Goal: Transaction & Acquisition: Book appointment/travel/reservation

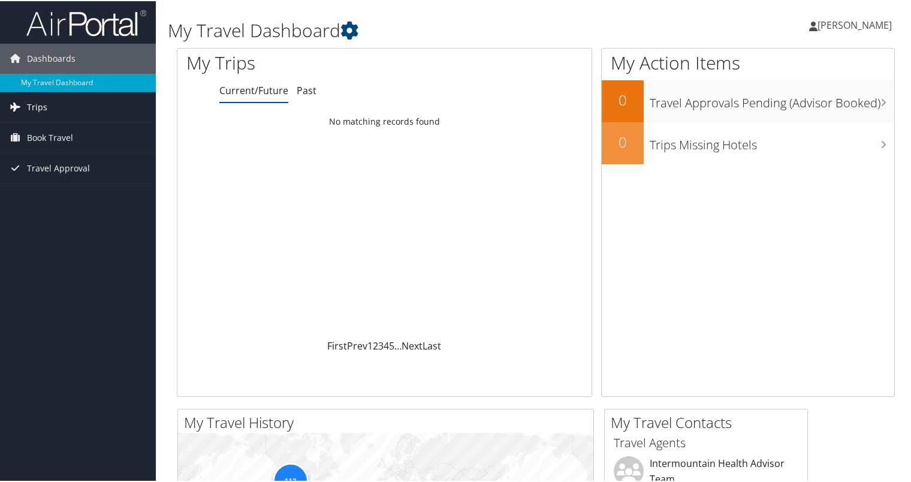
click at [41, 107] on span "Trips" at bounding box center [37, 106] width 20 height 30
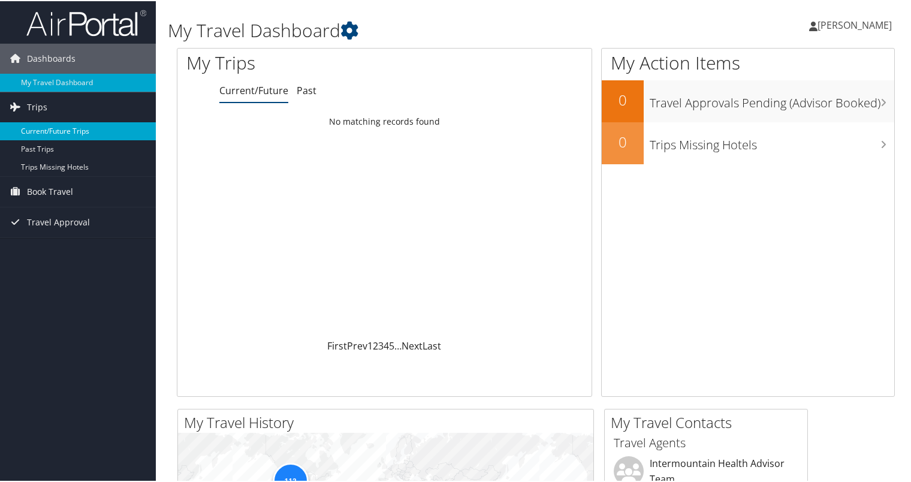
click at [69, 130] on link "Current/Future Trips" at bounding box center [78, 130] width 156 height 18
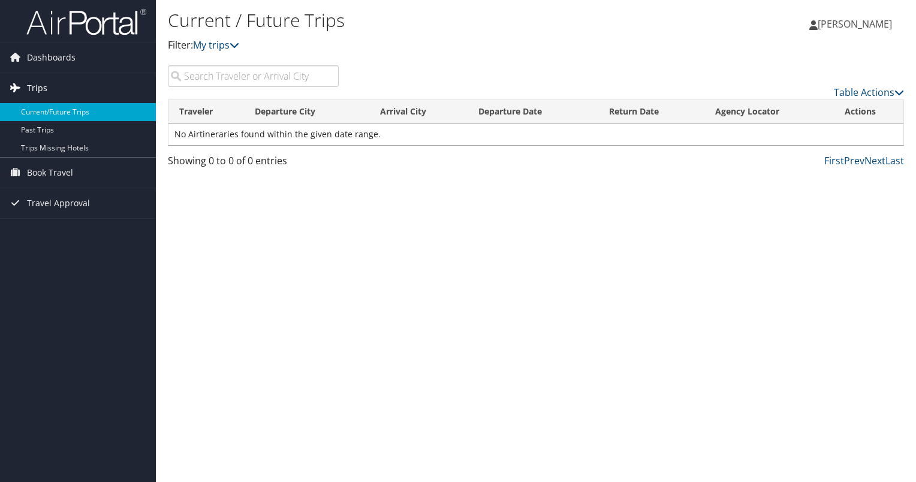
click at [40, 84] on span "Trips" at bounding box center [37, 88] width 20 height 30
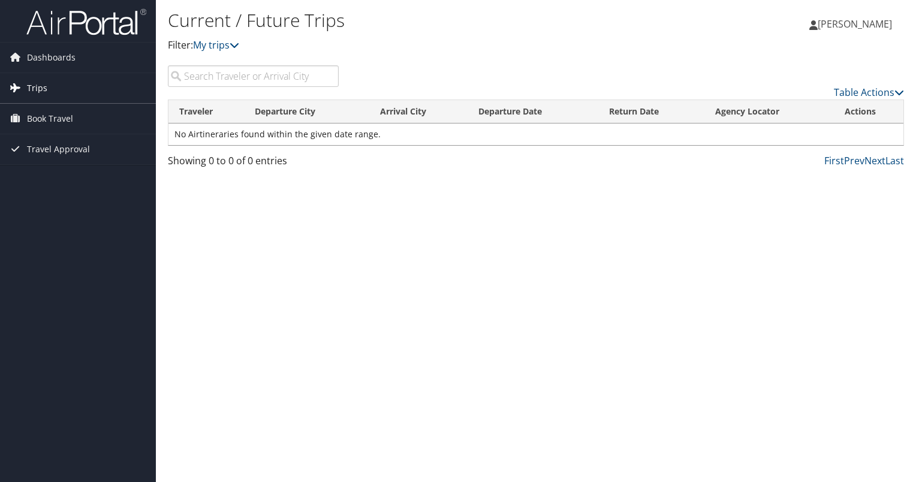
click at [39, 84] on span "Trips" at bounding box center [37, 88] width 20 height 30
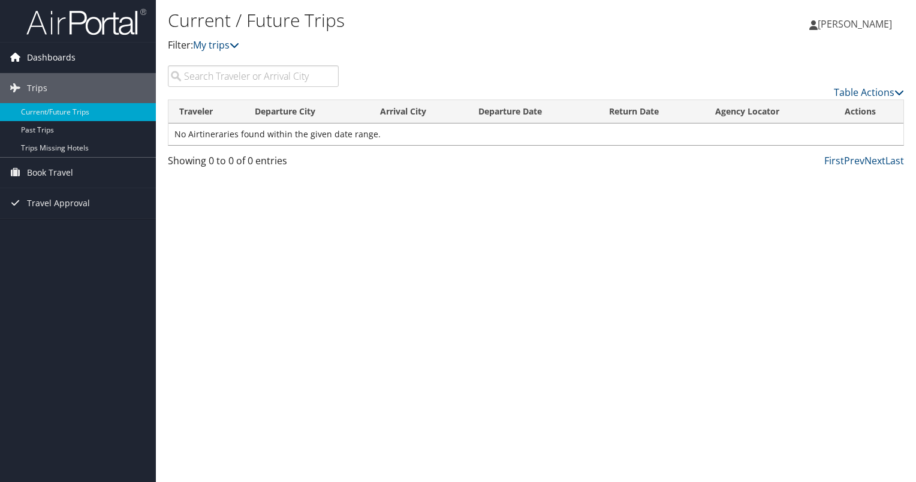
click at [48, 58] on span "Dashboards" at bounding box center [51, 58] width 49 height 30
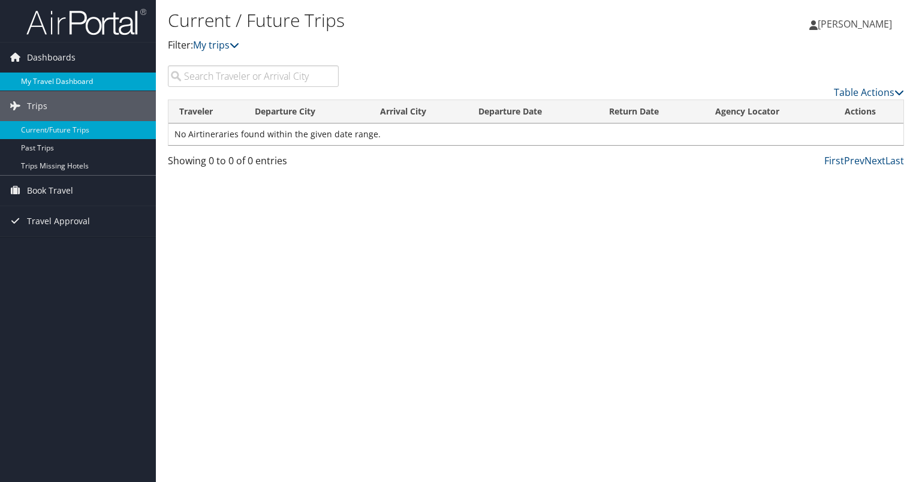
click at [45, 78] on link "My Travel Dashboard" at bounding box center [78, 81] width 156 height 18
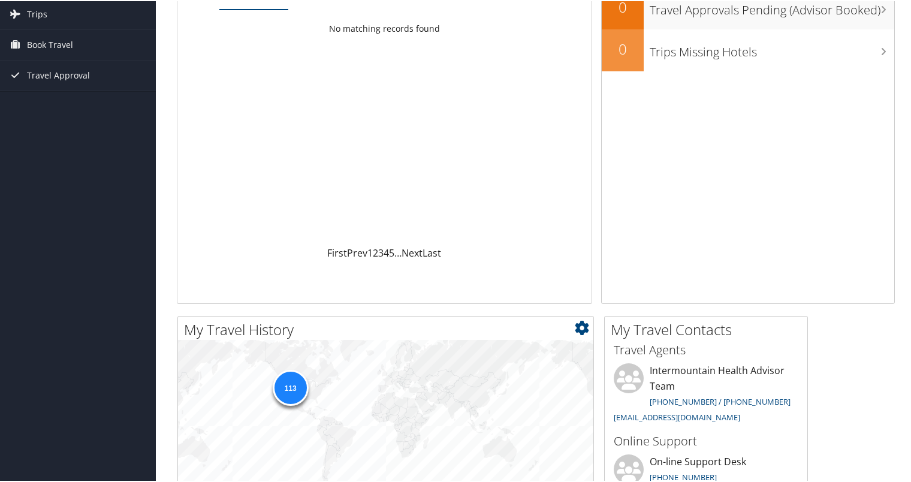
scroll to position [16, 0]
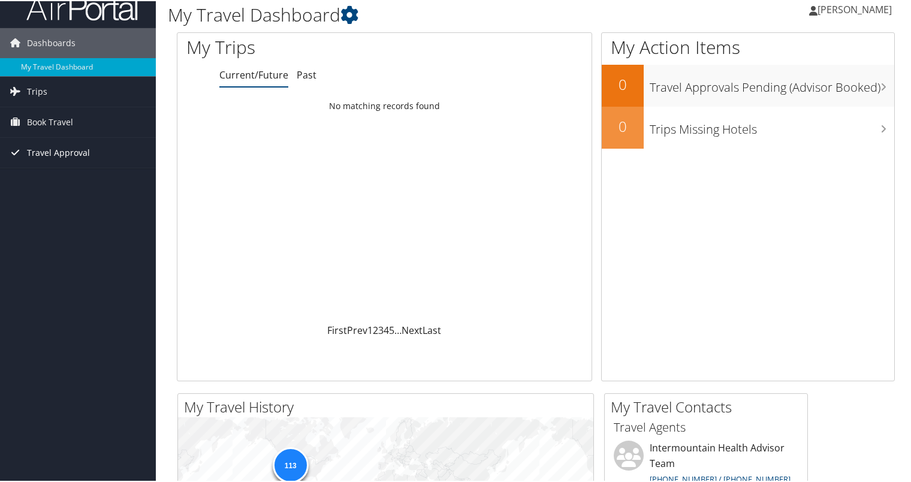
click at [43, 153] on span "Travel Approval" at bounding box center [58, 152] width 63 height 30
click at [47, 195] on link "Approved Trips" at bounding box center [78, 194] width 156 height 18
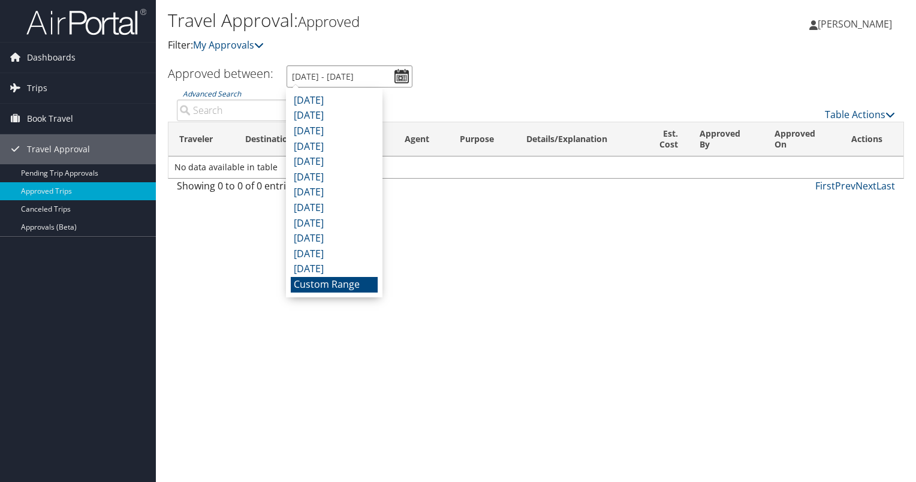
click at [399, 77] on input "9/12/2025 - 10/12/2025" at bounding box center [349, 76] width 126 height 22
click at [336, 283] on li "Custom Range" at bounding box center [334, 285] width 87 height 16
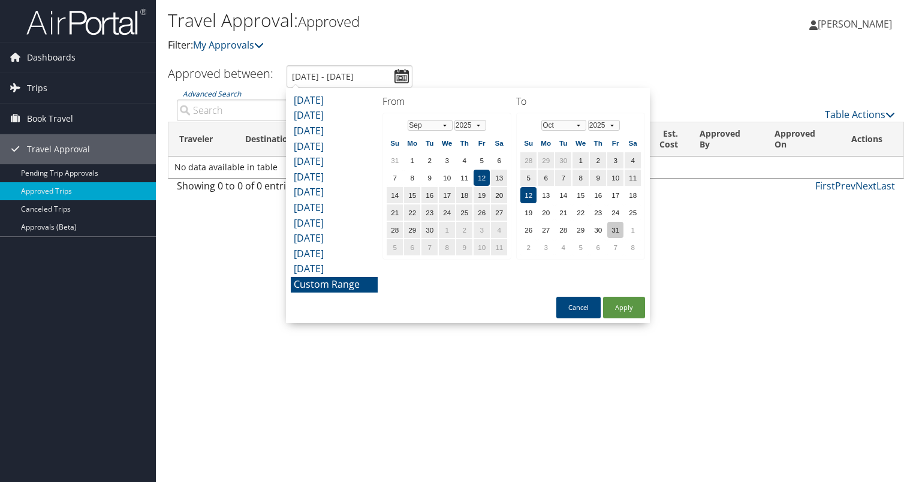
click at [616, 225] on td "31" at bounding box center [615, 230] width 16 height 16
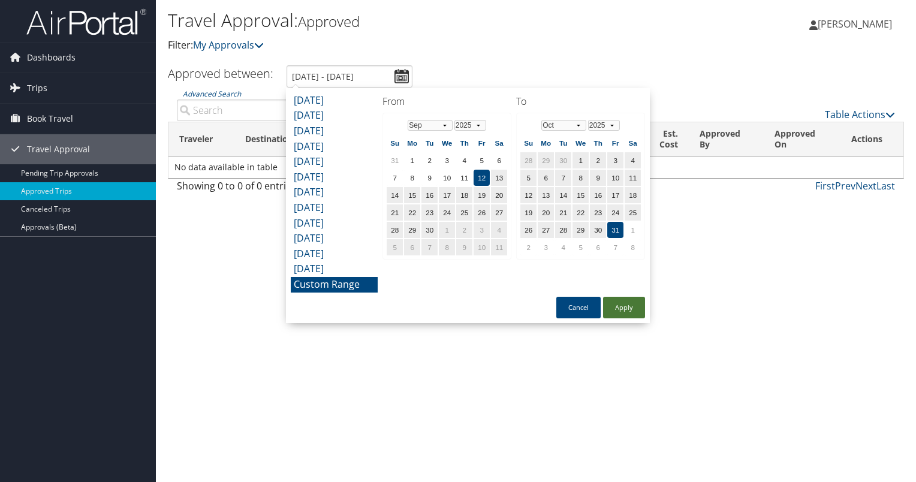
click at [611, 307] on button "Apply" at bounding box center [624, 308] width 42 height 22
type input "9/12/2025 - 10/31/2025"
click at [401, 76] on input "9/12/2025 - 10/31/2025" at bounding box center [349, 76] width 126 height 22
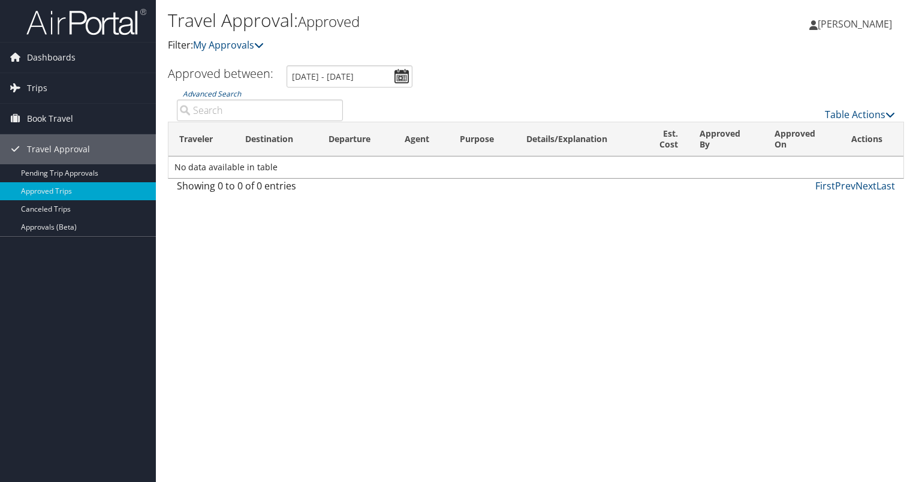
click at [222, 260] on div "Travel Approval: Approved Filter: My Approvals Ambyr Spencer Ambyr Spencer My S…" at bounding box center [536, 241] width 760 height 482
click at [79, 168] on link "Pending Trip Approvals" at bounding box center [78, 173] width 156 height 18
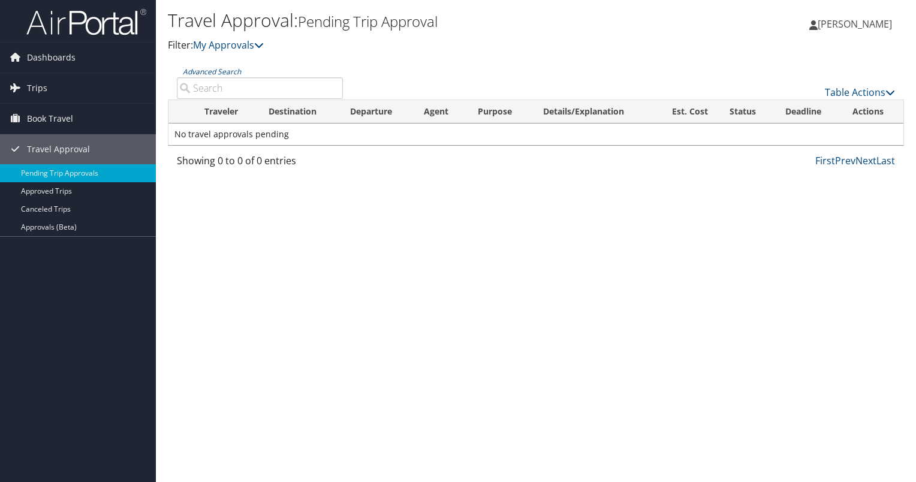
click at [256, 91] on input "Advanced Search" at bounding box center [260, 88] width 166 height 22
click at [68, 226] on link "Approvals (Beta)" at bounding box center [78, 227] width 156 height 18
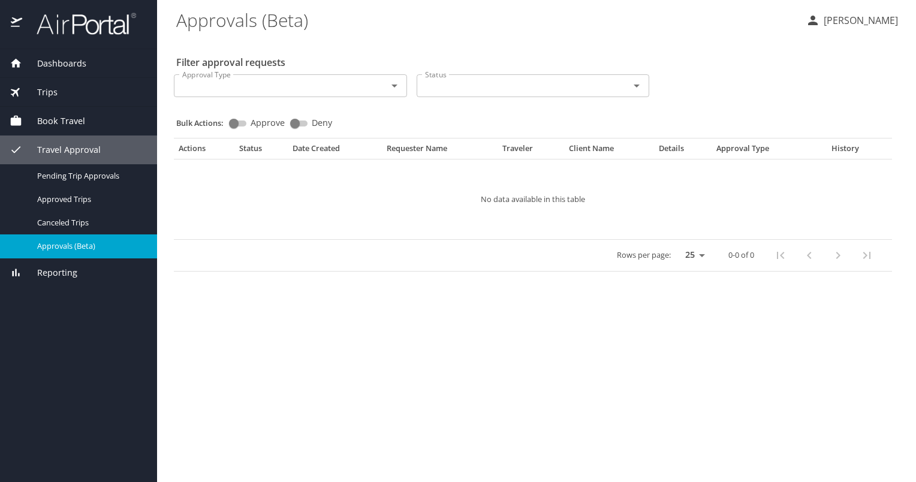
click at [38, 91] on span "Trips" at bounding box center [39, 92] width 35 height 13
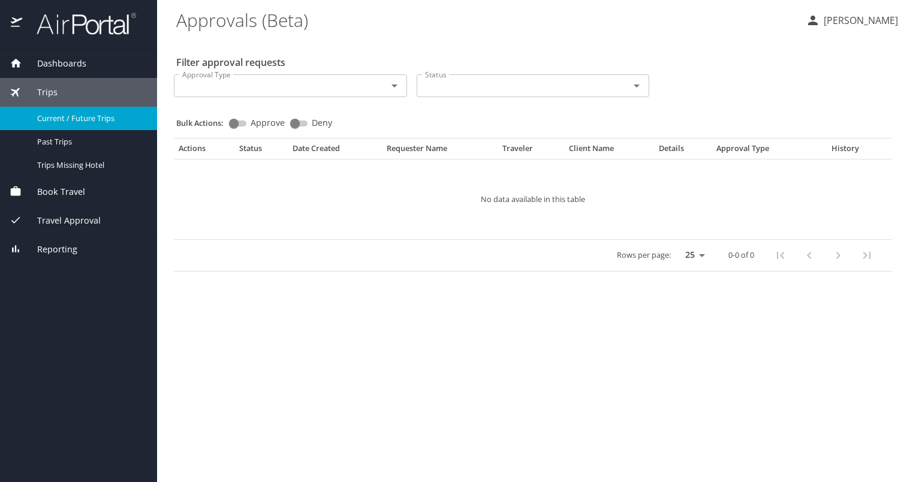
click at [49, 108] on link "Current / Future Trips" at bounding box center [78, 118] width 157 height 23
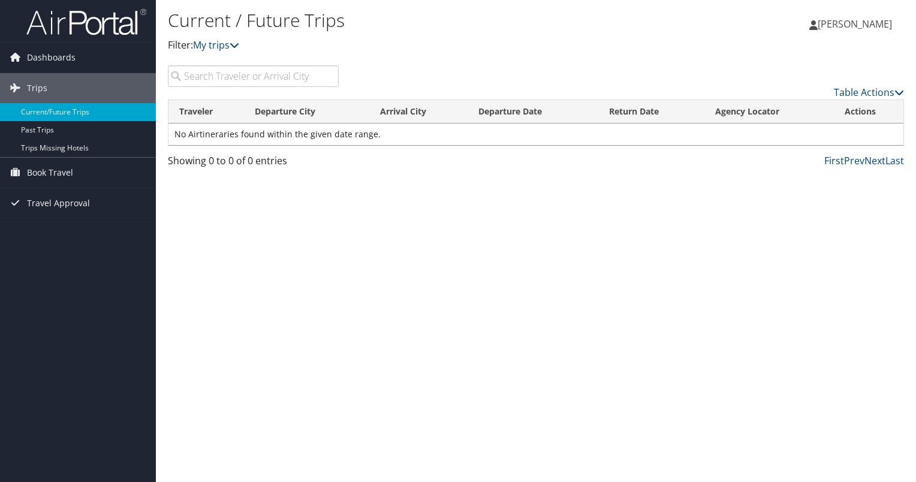
click at [844, 23] on span "[PERSON_NAME]" at bounding box center [854, 23] width 74 height 13
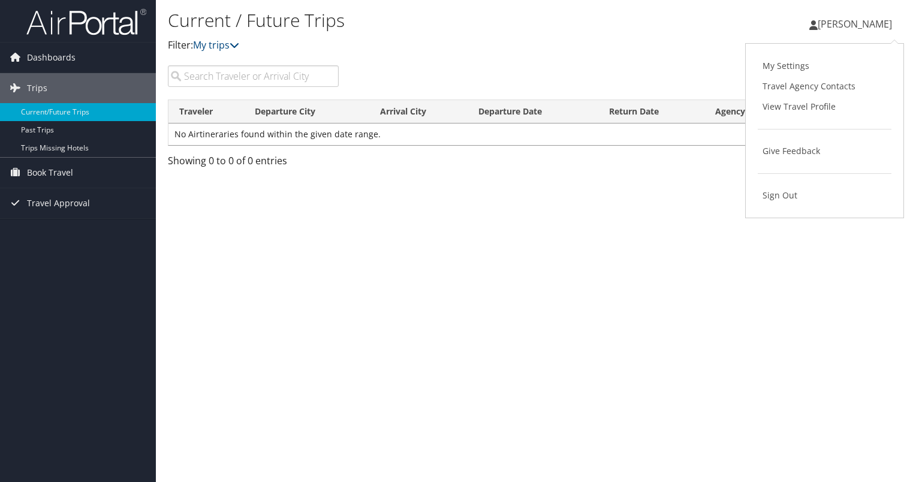
click at [655, 243] on div "Current / Future Trips Filter: My trips [PERSON_NAME] [PERSON_NAME] My Settings…" at bounding box center [536, 241] width 760 height 482
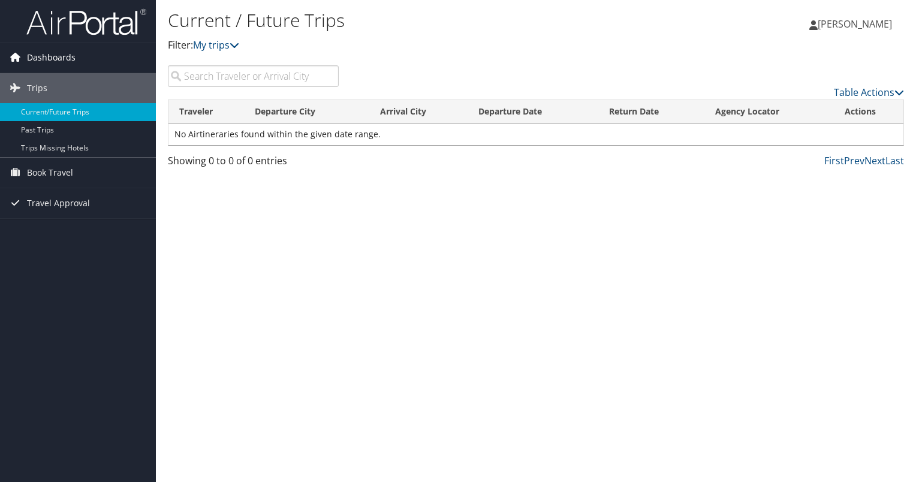
click at [35, 52] on span "Dashboards" at bounding box center [51, 58] width 49 height 30
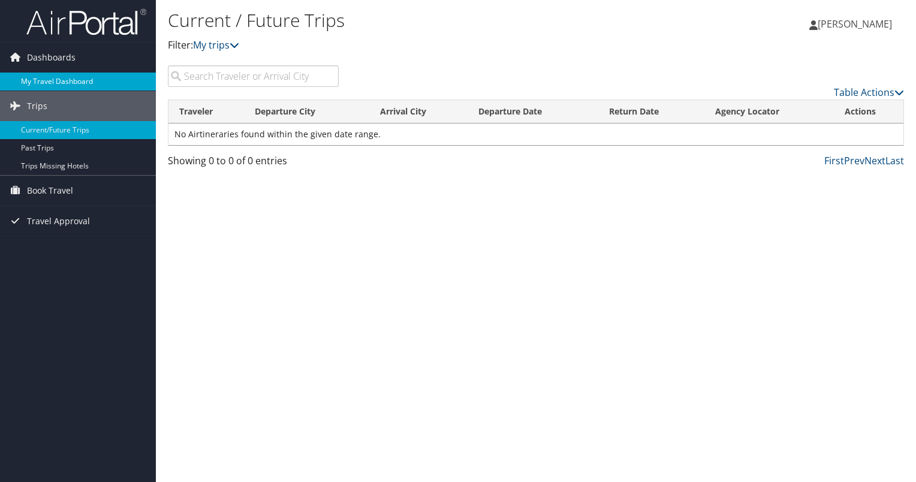
click at [44, 77] on link "My Travel Dashboard" at bounding box center [78, 81] width 156 height 18
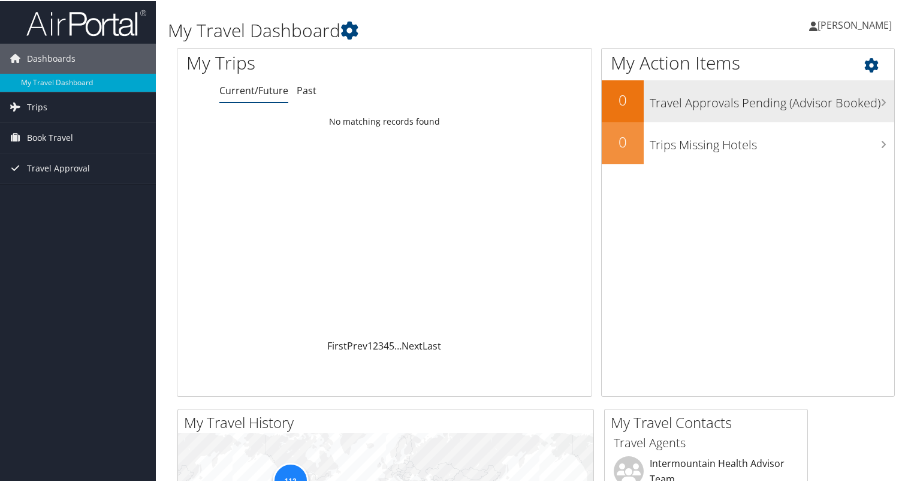
click at [880, 99] on icon at bounding box center [883, 101] width 6 height 10
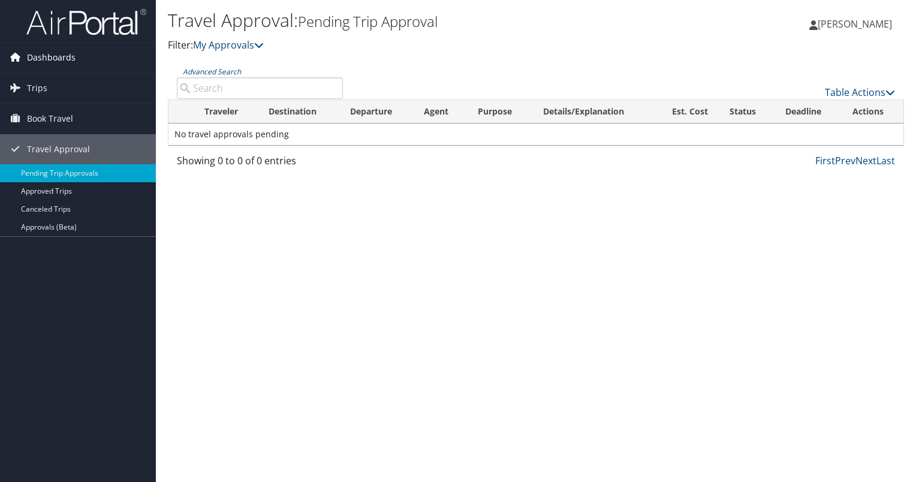
click at [24, 53] on link "Dashboards" at bounding box center [78, 58] width 156 height 30
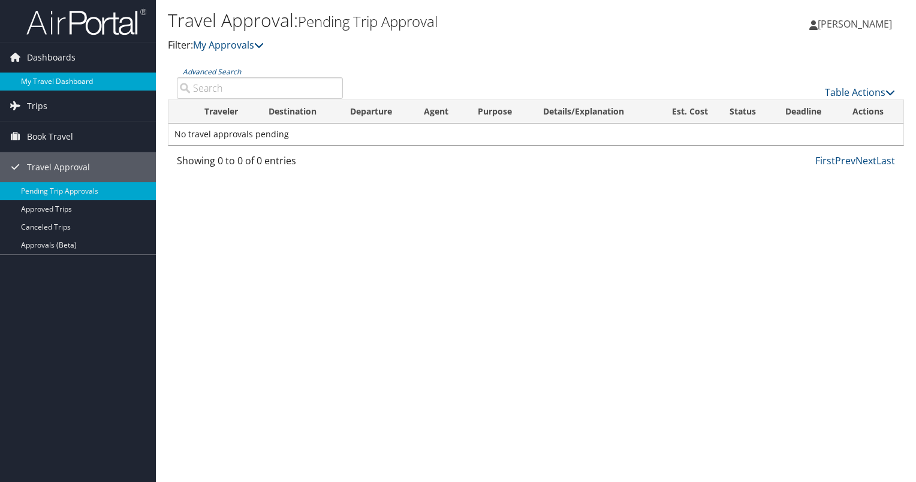
click at [42, 77] on link "My Travel Dashboard" at bounding box center [78, 81] width 156 height 18
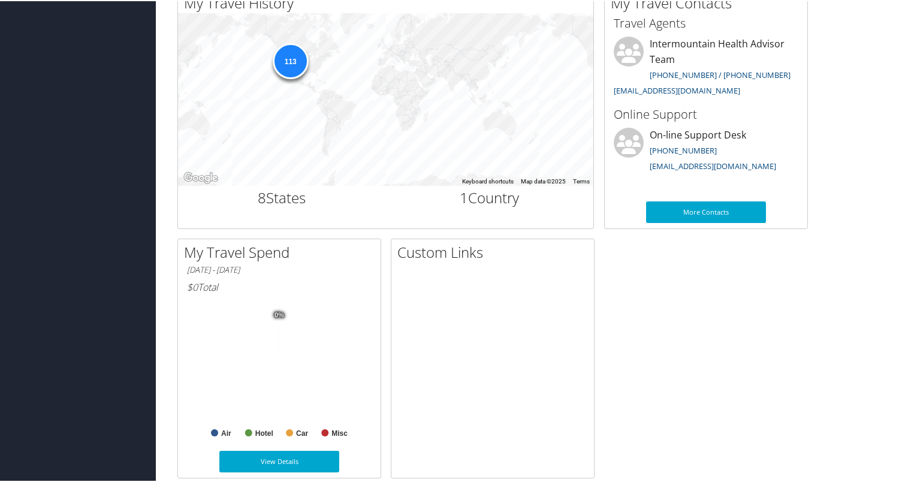
scroll to position [435, 0]
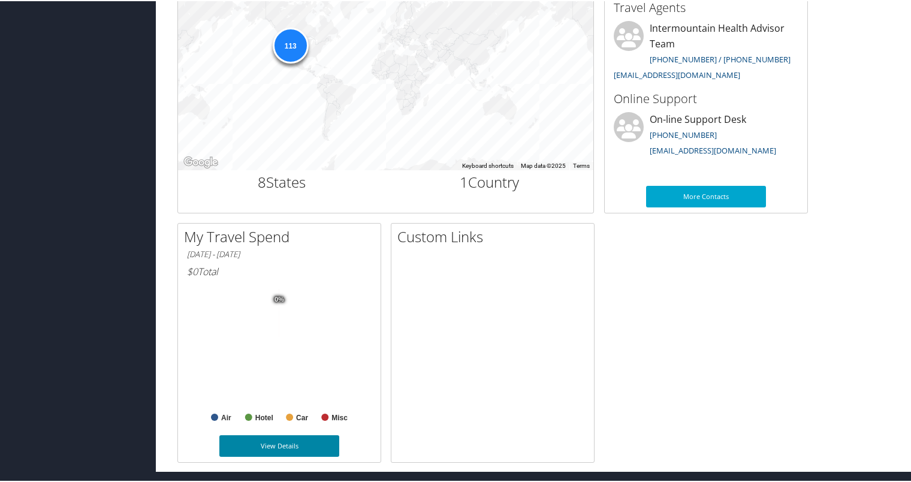
click at [300, 443] on link "View Details" at bounding box center [279, 445] width 120 height 22
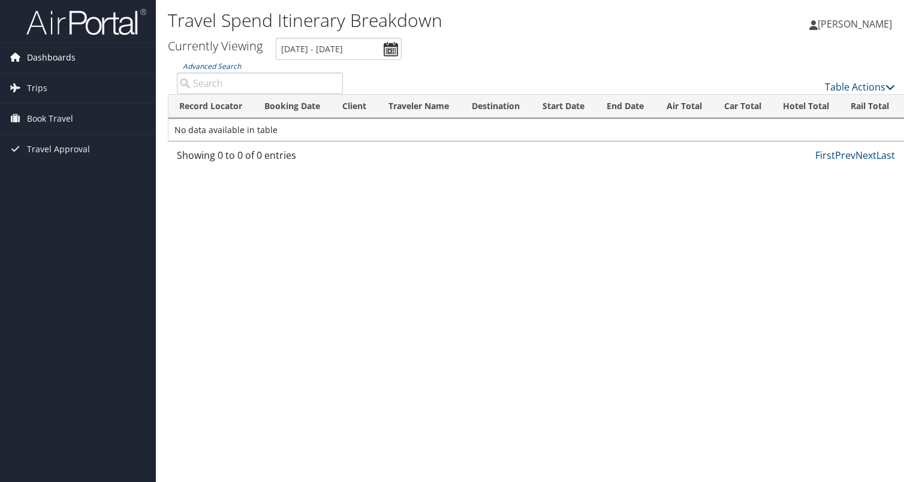
click at [16, 55] on icon at bounding box center [15, 57] width 18 height 18
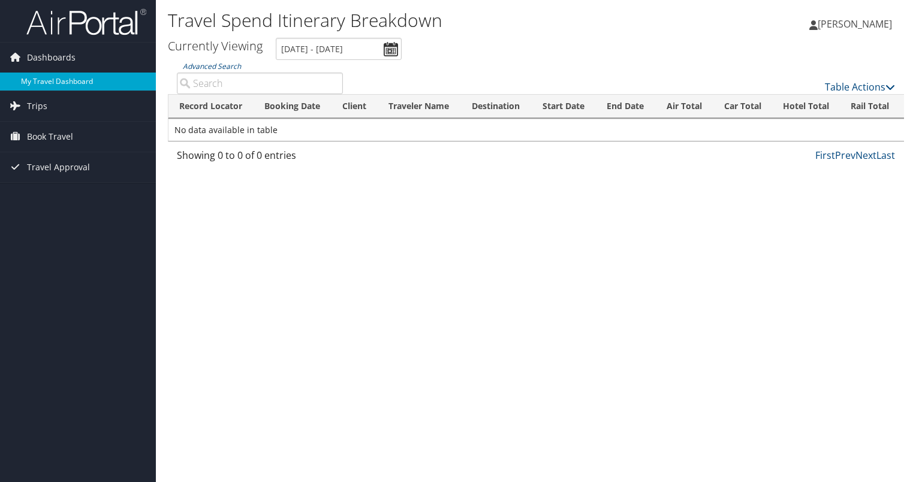
click at [34, 81] on link "My Travel Dashboard" at bounding box center [78, 81] width 156 height 18
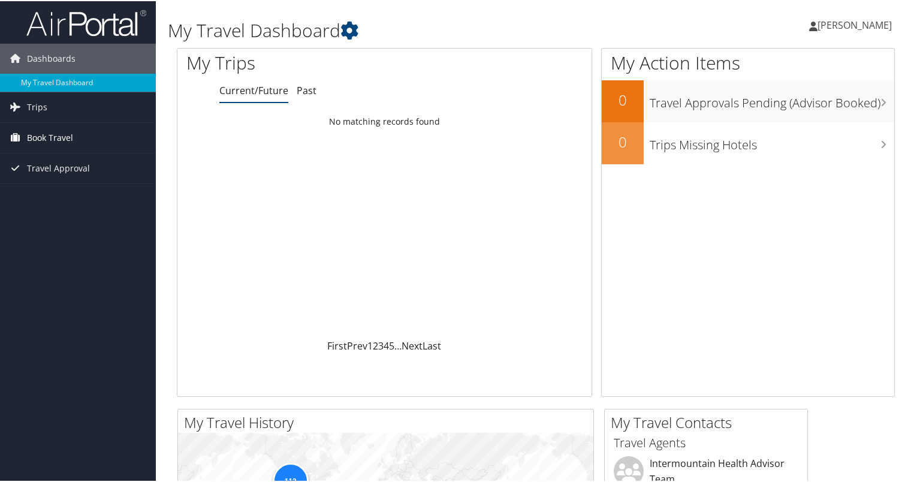
click at [39, 132] on span "Book Travel" at bounding box center [50, 137] width 46 height 30
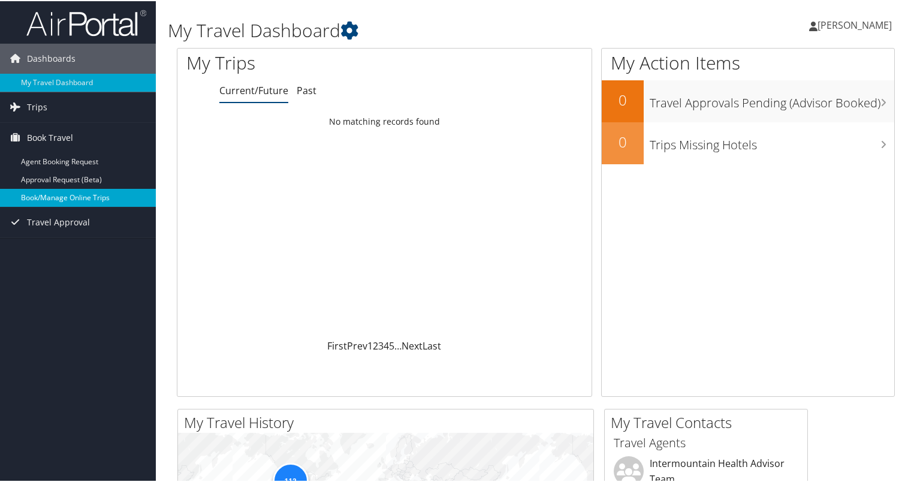
click at [47, 194] on link "Book/Manage Online Trips" at bounding box center [78, 197] width 156 height 18
